Goal: Task Accomplishment & Management: Manage account settings

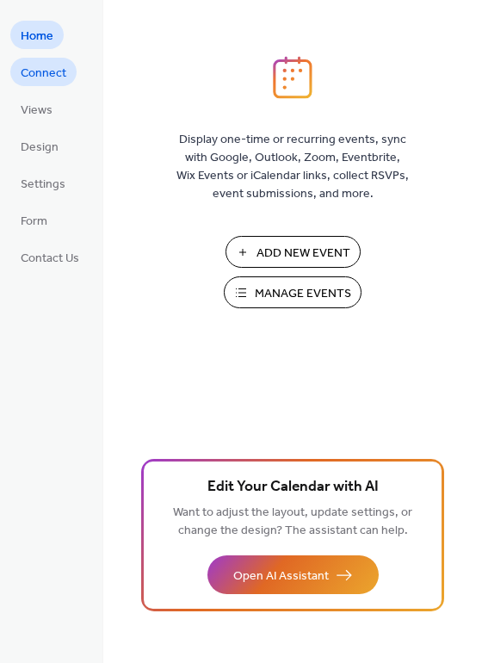
click at [53, 65] on span "Connect" at bounding box center [44, 74] width 46 height 18
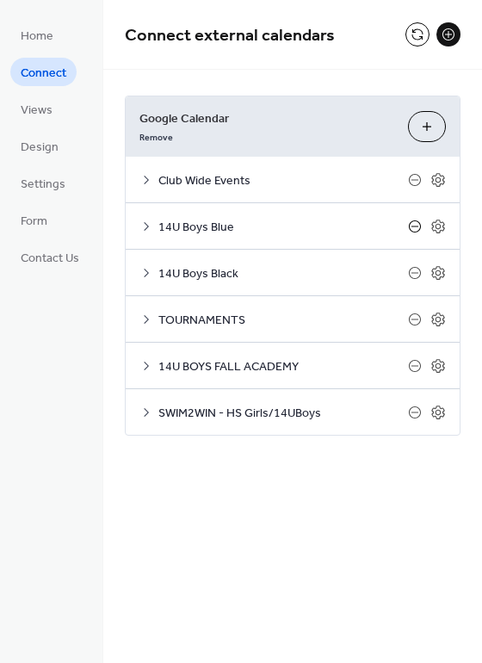
click at [417, 231] on icon at bounding box center [415, 227] width 14 height 14
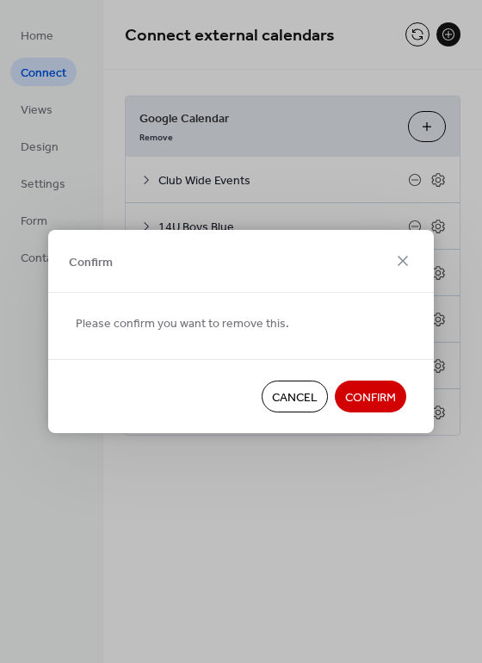
click at [374, 396] on span "Confirm" at bounding box center [370, 398] width 51 height 18
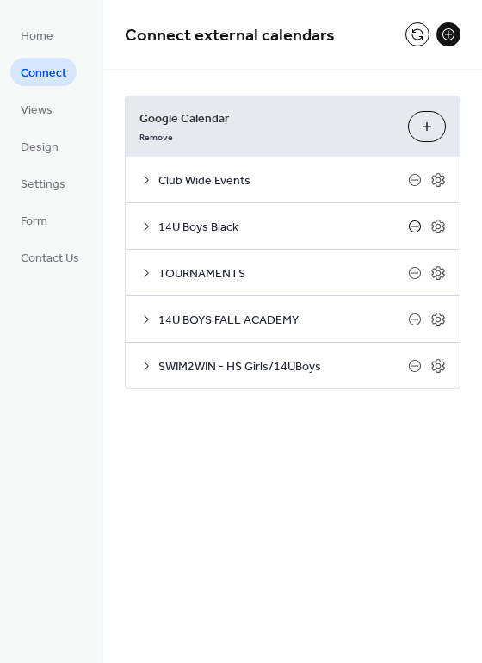
click at [415, 233] on icon at bounding box center [415, 227] width 14 height 14
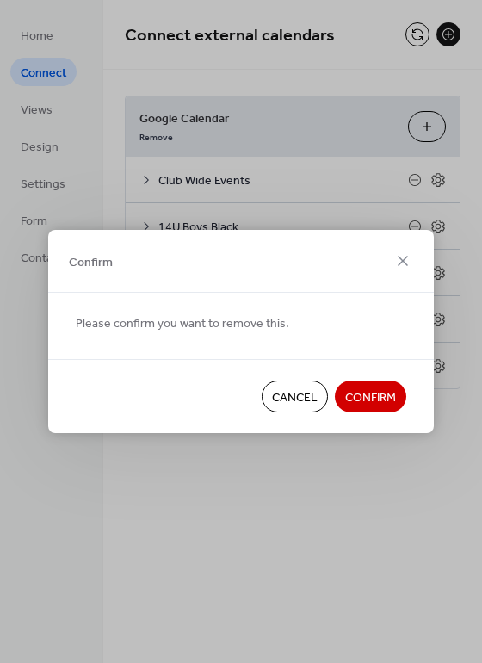
click at [374, 394] on span "Confirm" at bounding box center [370, 398] width 51 height 18
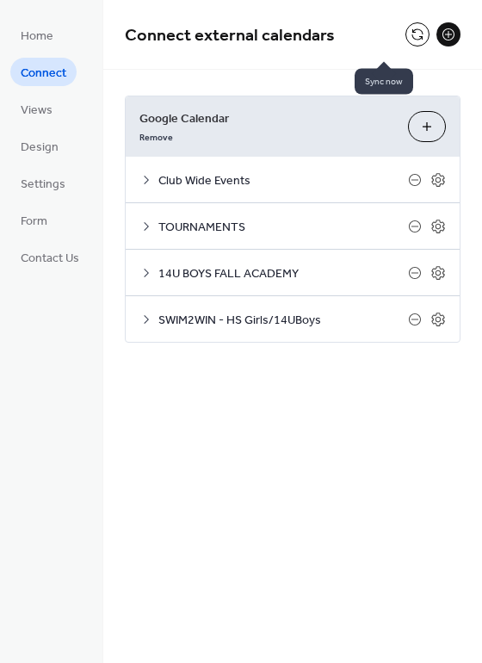
click at [405, 41] on button at bounding box center [417, 34] width 24 height 24
click at [417, 277] on icon at bounding box center [415, 273] width 14 height 14
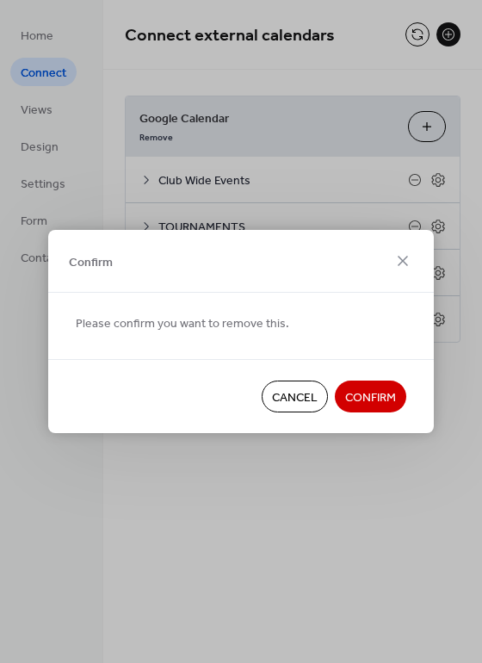
click at [356, 391] on span "Confirm" at bounding box center [370, 398] width 51 height 18
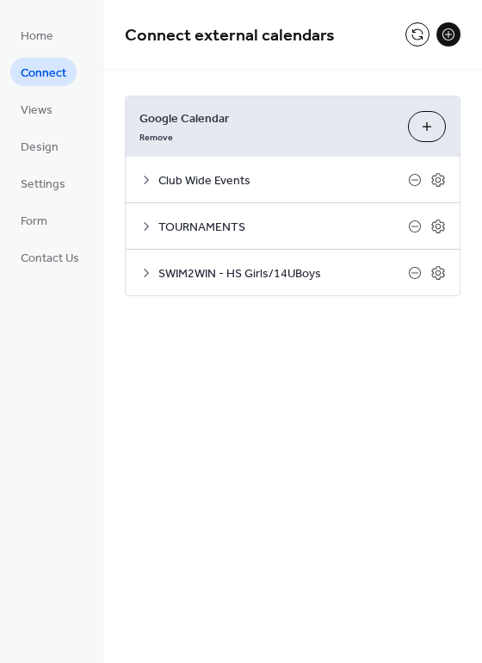
click at [434, 138] on button "Choose Calendars" at bounding box center [427, 126] width 38 height 31
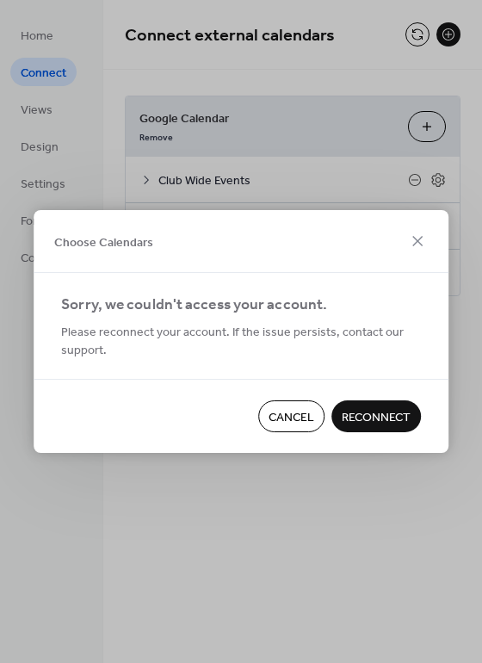
click at [343, 411] on span "Reconnect" at bounding box center [376, 418] width 69 height 18
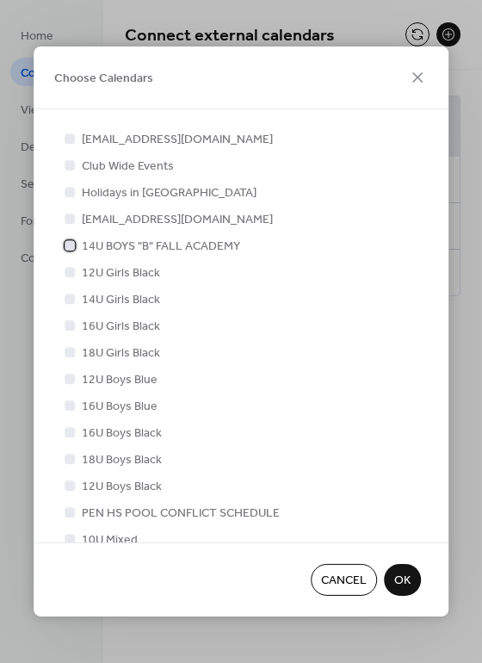
click at [133, 248] on span "14U BOYS "B" FALL ACADEMY" at bounding box center [161, 247] width 158 height 18
click at [403, 584] on span "OK" at bounding box center [402, 581] width 16 height 18
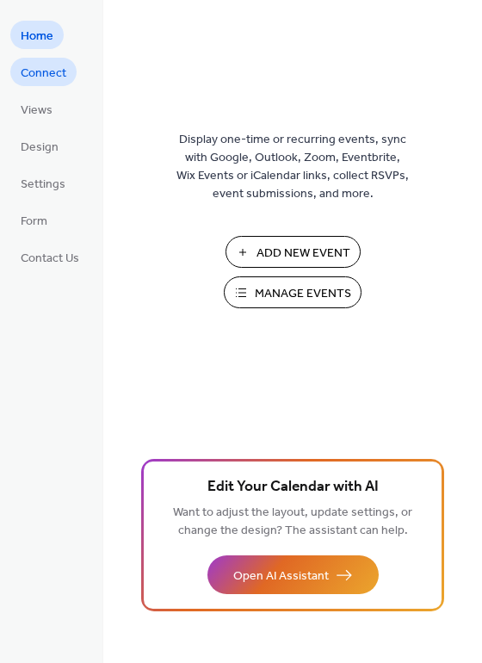
click at [38, 77] on span "Connect" at bounding box center [44, 74] width 46 height 18
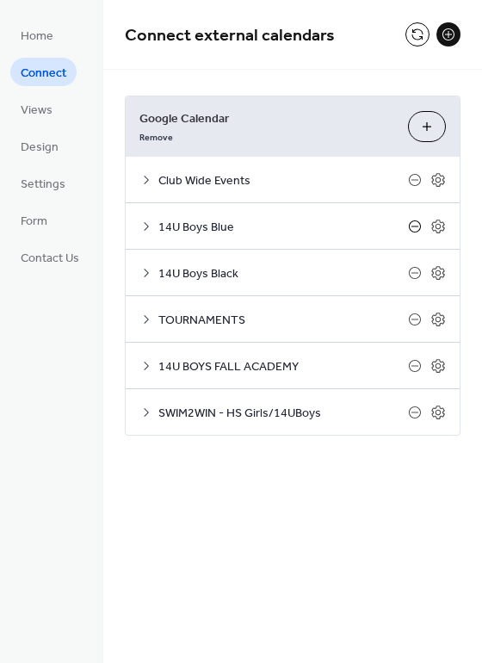
click at [417, 232] on icon at bounding box center [415, 227] width 14 height 14
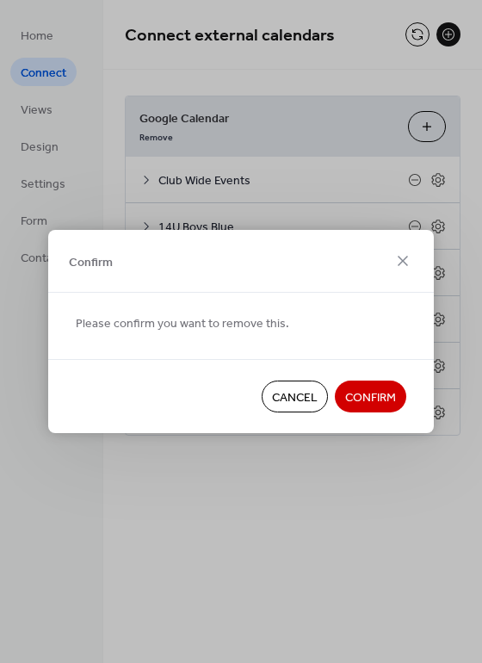
click at [362, 399] on span "Confirm" at bounding box center [370, 398] width 51 height 18
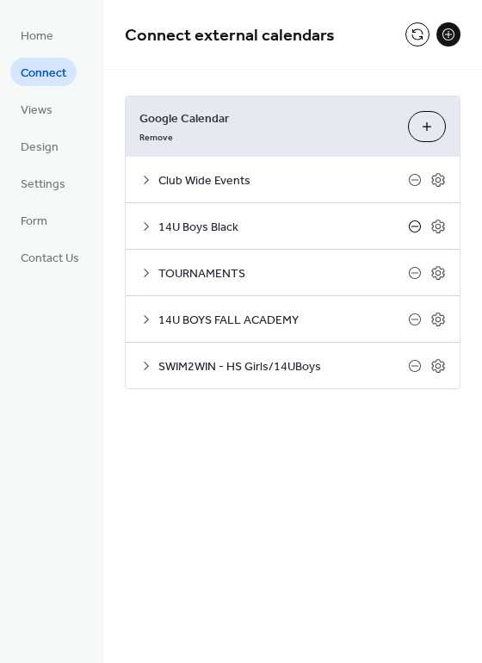
click at [420, 231] on icon at bounding box center [415, 227] width 14 height 14
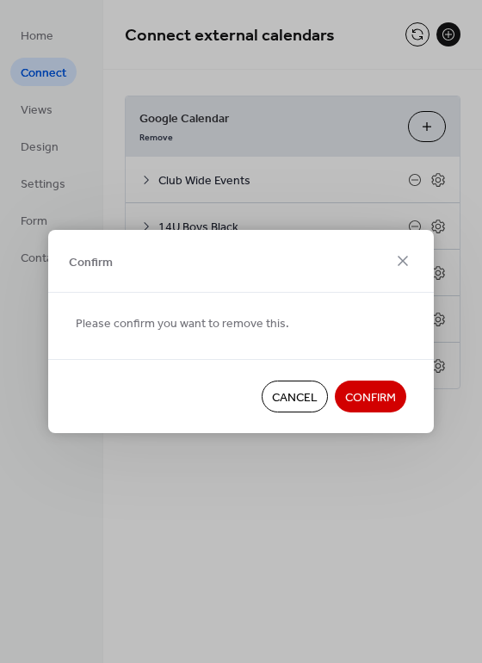
click at [377, 393] on span "Confirm" at bounding box center [370, 398] width 51 height 18
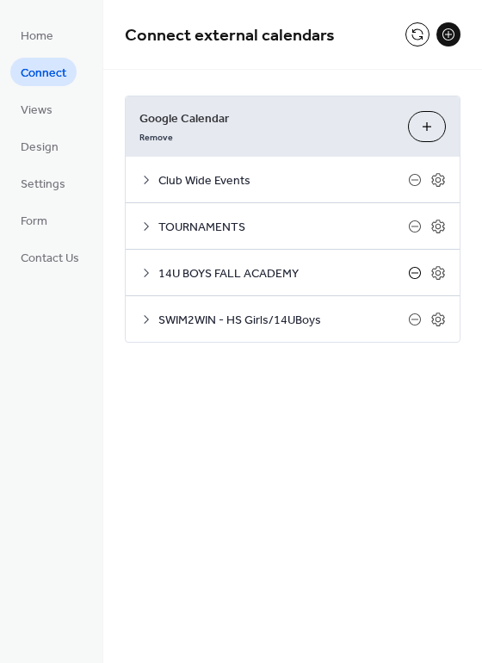
click at [411, 275] on icon at bounding box center [415, 273] width 14 height 14
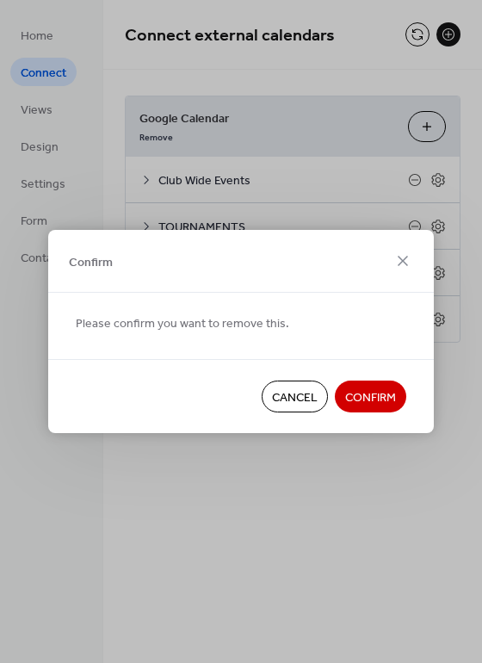
drag, startPoint x: 332, startPoint y: 398, endPoint x: 398, endPoint y: 346, distance: 83.4
click at [345, 398] on span "Confirm" at bounding box center [370, 398] width 51 height 18
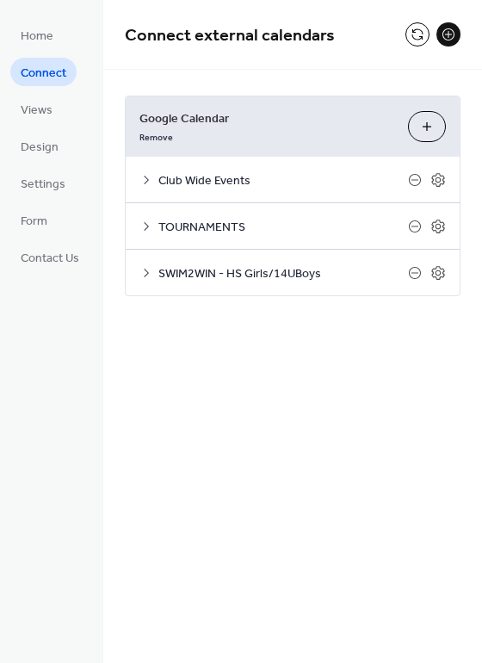
click at [424, 127] on button "Choose Calendars" at bounding box center [427, 126] width 38 height 31
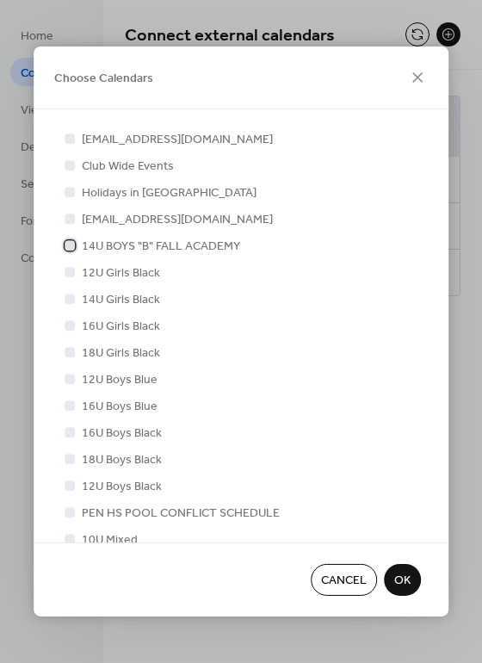
click at [203, 238] on span "14U BOYS "B" FALL ACADEMY" at bounding box center [161, 247] width 158 height 18
click at [405, 584] on span "OK" at bounding box center [402, 581] width 16 height 18
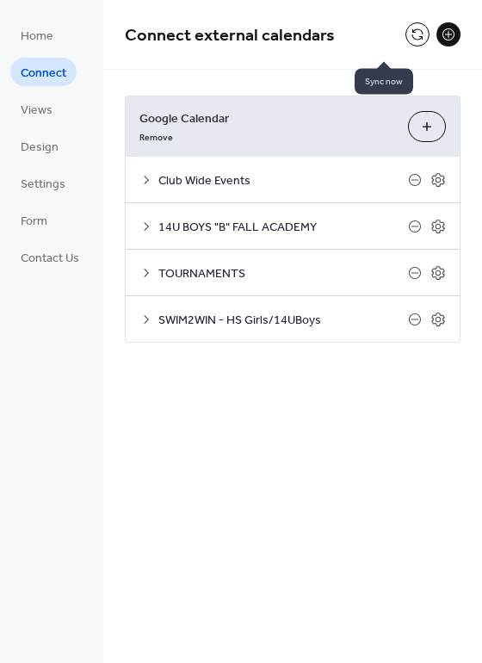
click at [406, 40] on button at bounding box center [417, 34] width 24 height 24
click at [415, 231] on icon at bounding box center [415, 227] width 14 height 14
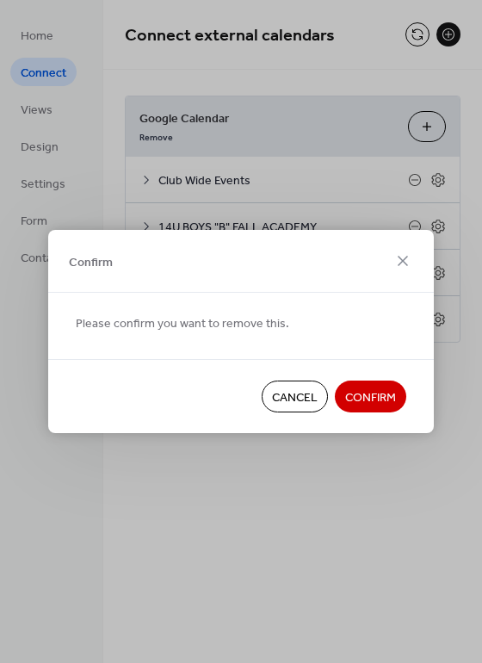
click at [386, 393] on span "Confirm" at bounding box center [370, 398] width 51 height 18
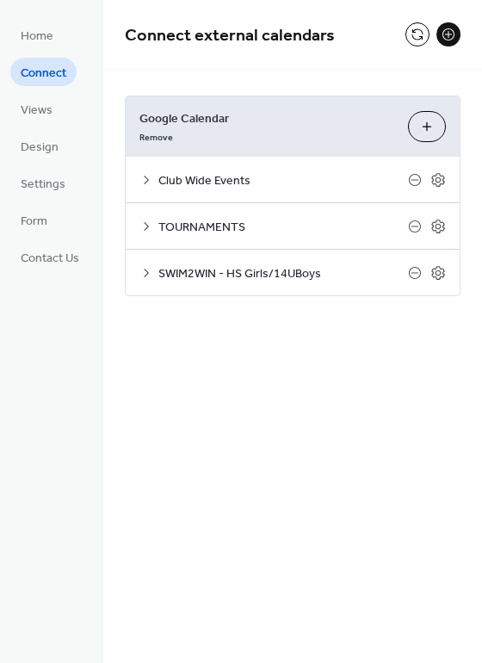
click at [422, 129] on button "Choose Calendars" at bounding box center [427, 126] width 38 height 31
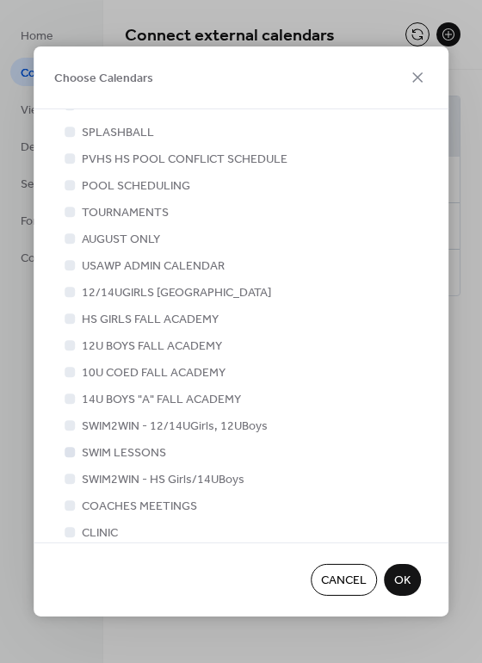
scroll to position [482, 0]
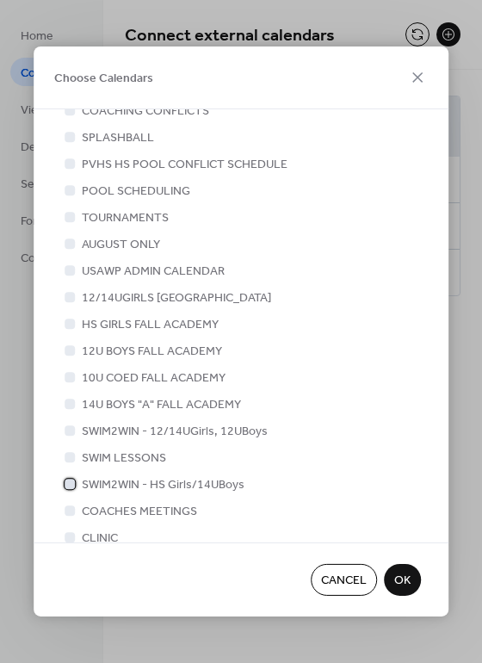
click at [71, 480] on icon at bounding box center [69, 483] width 7 height 7
click at [67, 425] on div at bounding box center [70, 430] width 10 height 10
click at [69, 399] on div at bounding box center [70, 404] width 10 height 10
click at [69, 427] on icon at bounding box center [69, 430] width 7 height 7
click at [69, 479] on div at bounding box center [70, 484] width 10 height 10
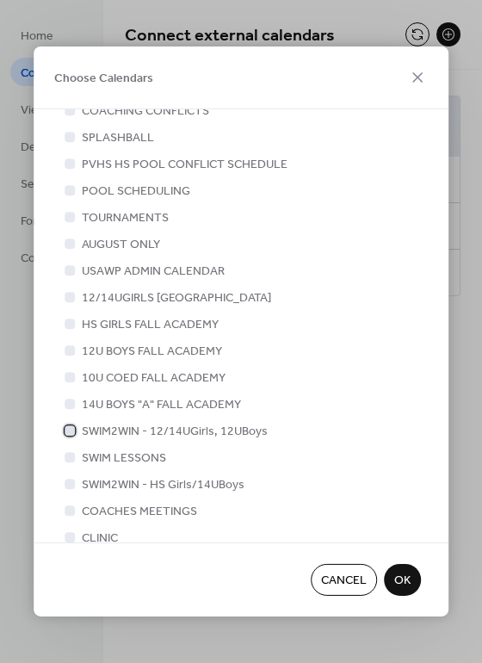
click at [65, 425] on div at bounding box center [70, 430] width 10 height 10
click at [394, 575] on span "OK" at bounding box center [402, 581] width 16 height 18
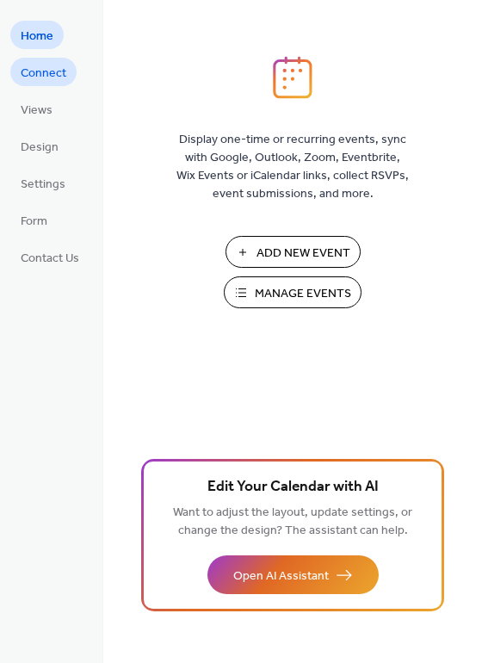
click at [66, 77] on span "Connect" at bounding box center [44, 74] width 46 height 18
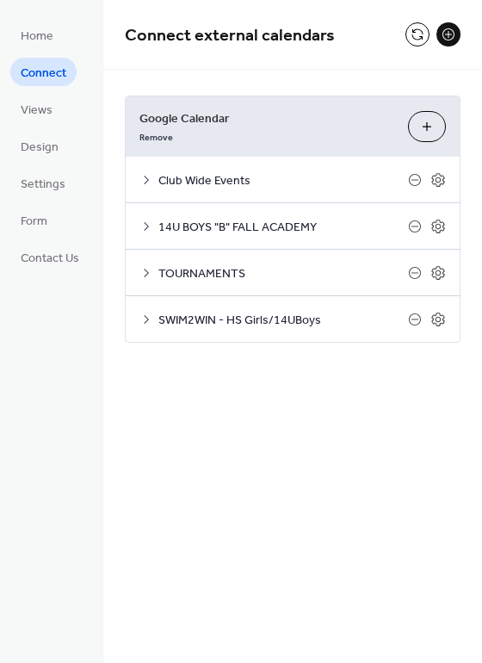
click at [425, 136] on button "Choose Calendars" at bounding box center [427, 126] width 38 height 31
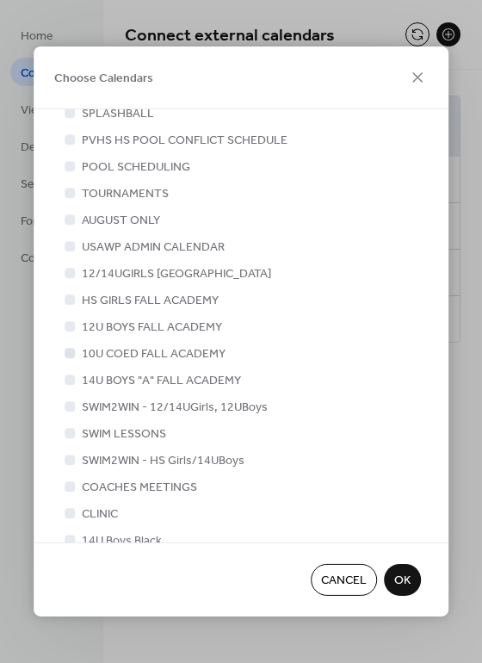
scroll to position [504, 0]
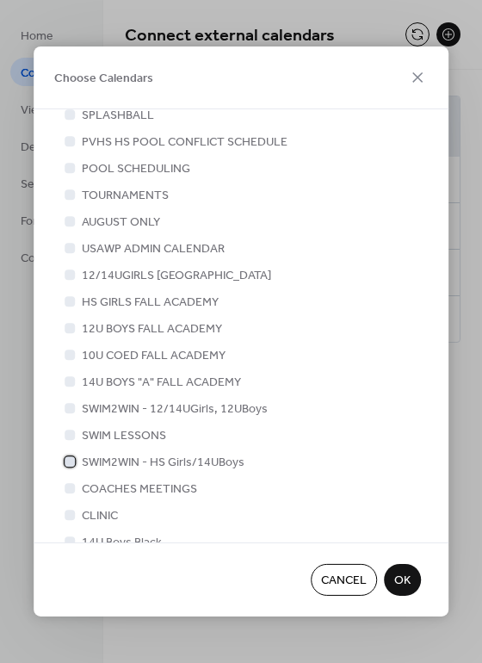
click at [67, 458] on icon at bounding box center [69, 461] width 7 height 7
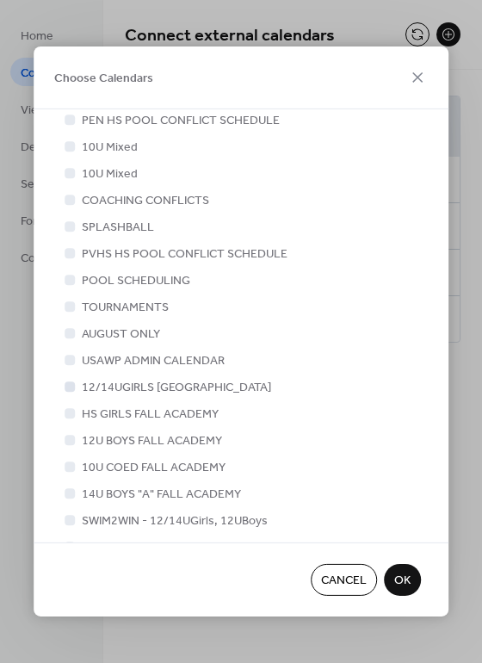
scroll to position [398, 0]
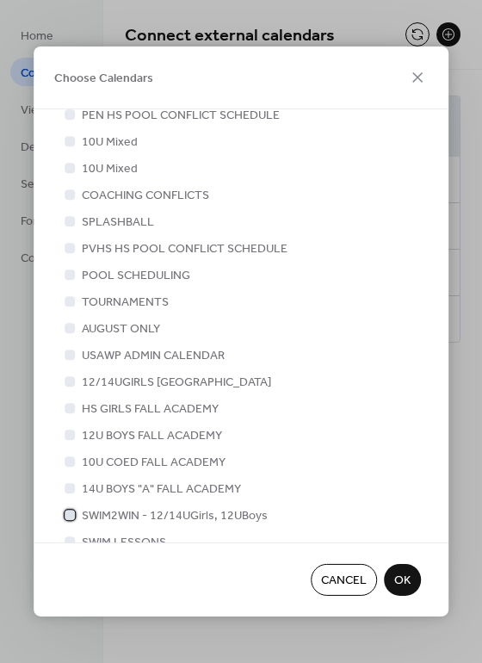
click at [69, 510] on div at bounding box center [70, 515] width 10 height 10
click at [410, 584] on span "OK" at bounding box center [402, 581] width 16 height 18
